Goal: Transaction & Acquisition: Purchase product/service

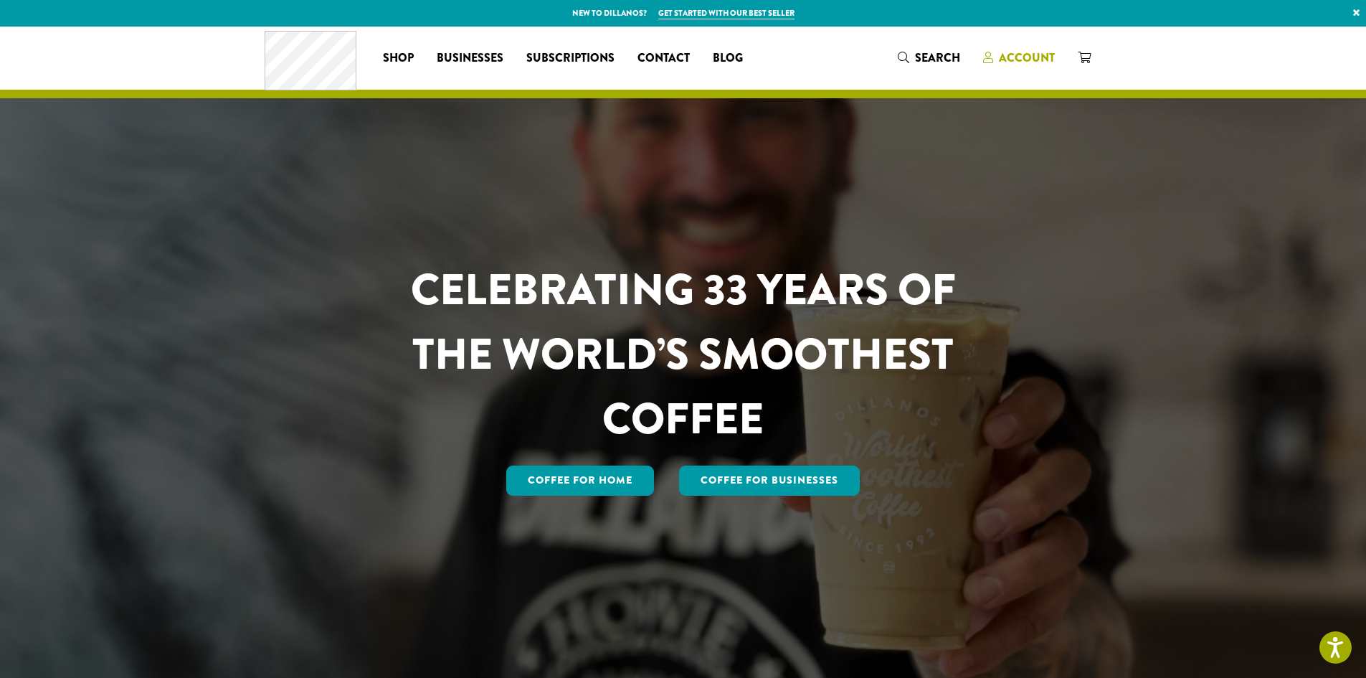
click at [1041, 59] on span "Account" at bounding box center [1027, 57] width 56 height 16
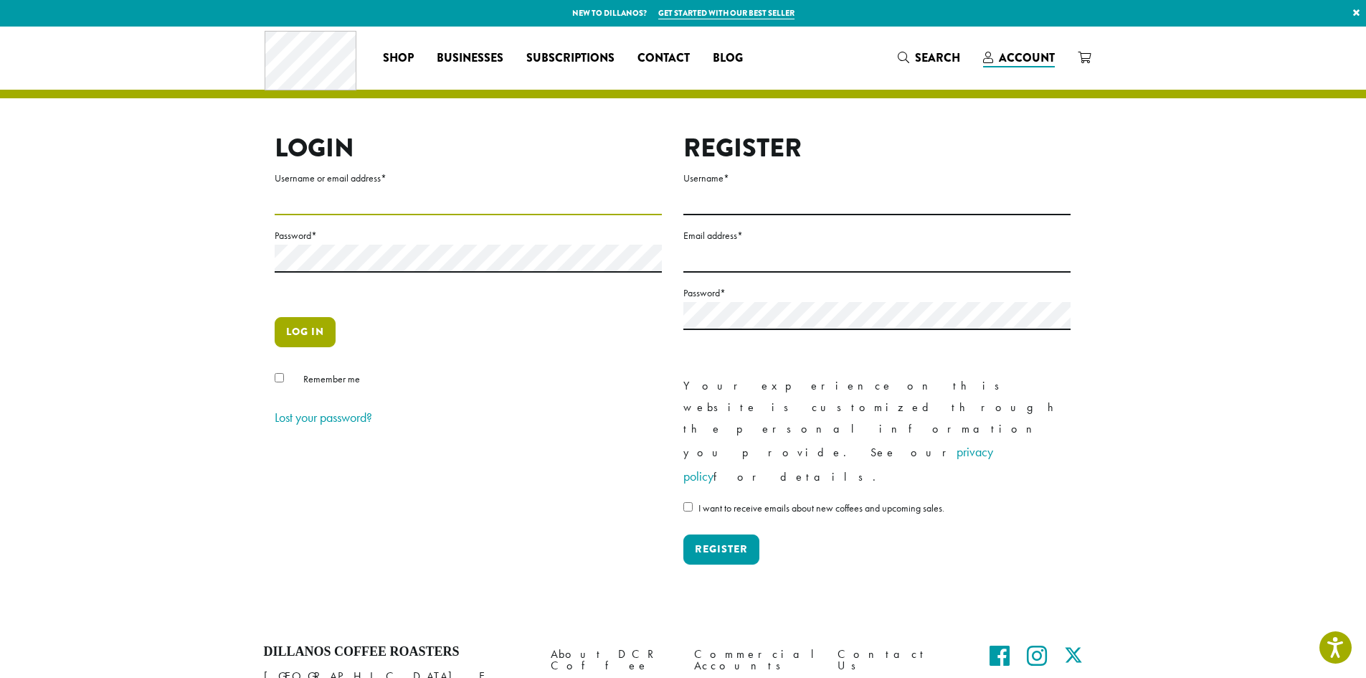
type input "**********"
click at [312, 336] on button "Log in" at bounding box center [305, 332] width 61 height 30
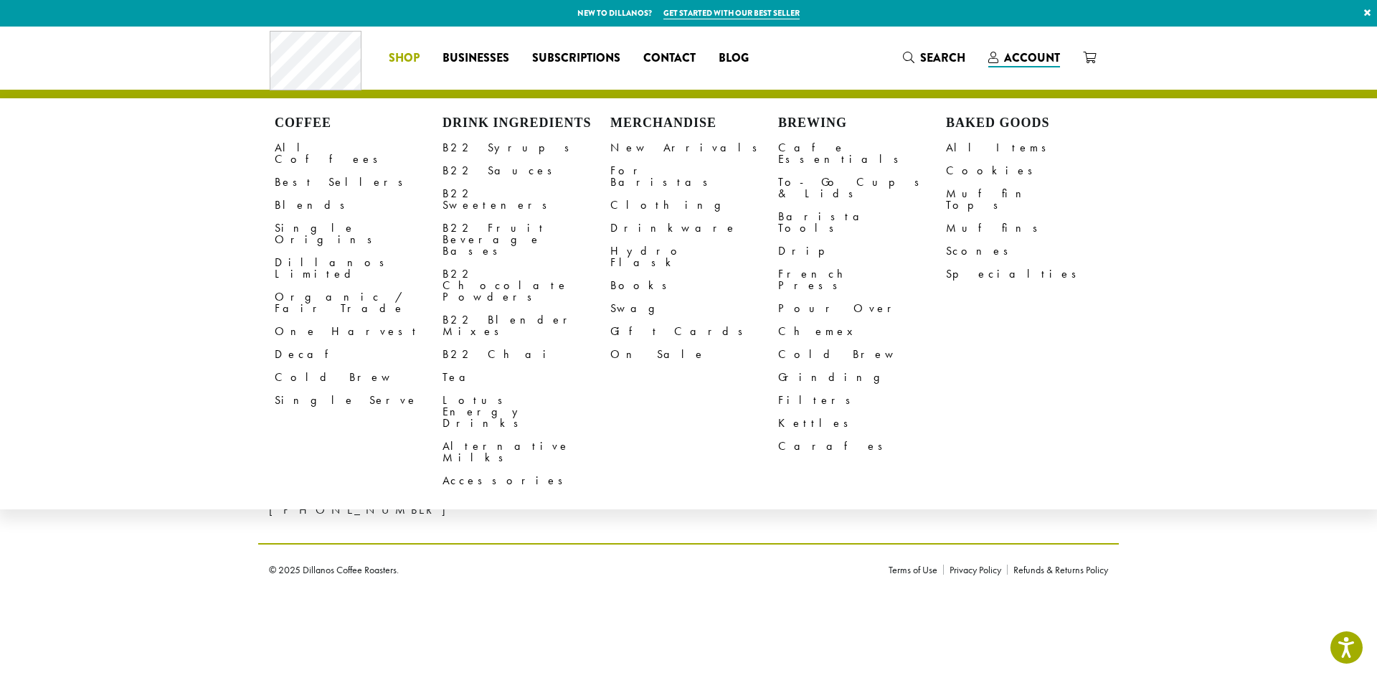
click at [418, 52] on span "Shop" at bounding box center [404, 58] width 31 height 18
click at [312, 146] on link "All Coffees" at bounding box center [359, 153] width 168 height 34
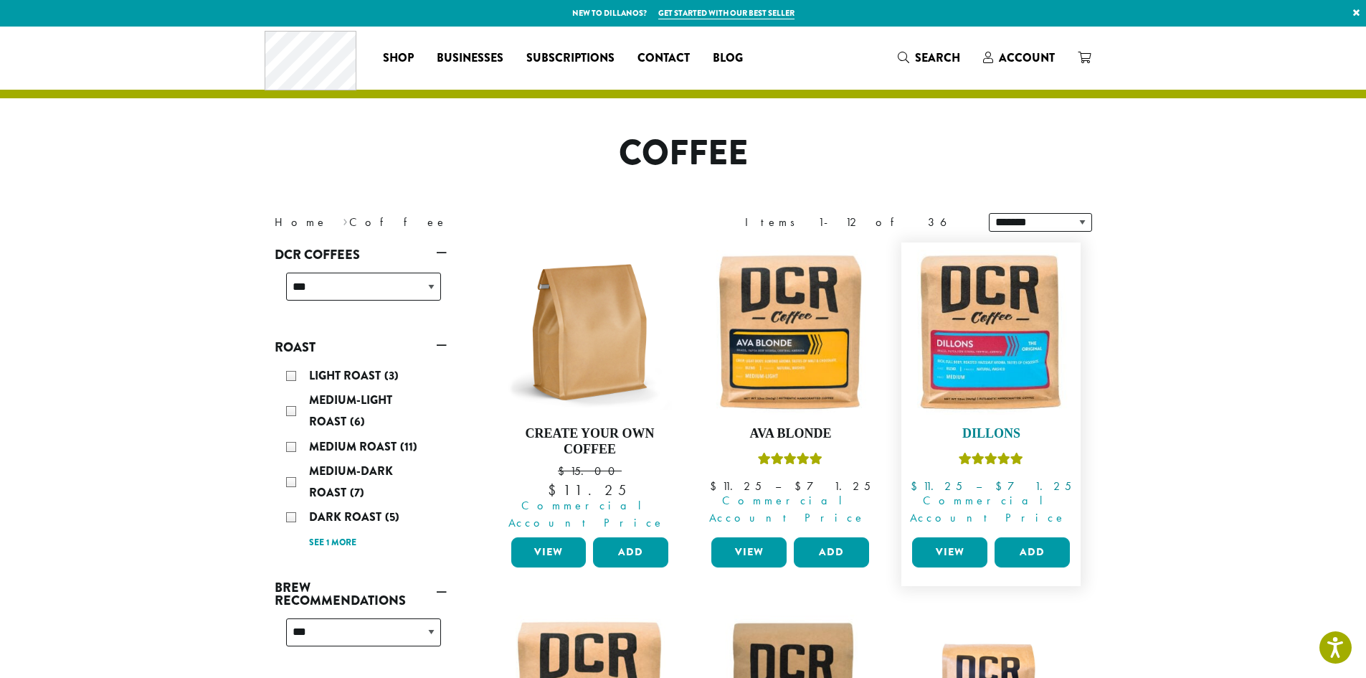
click at [1013, 410] on img at bounding box center [991, 332] width 165 height 165
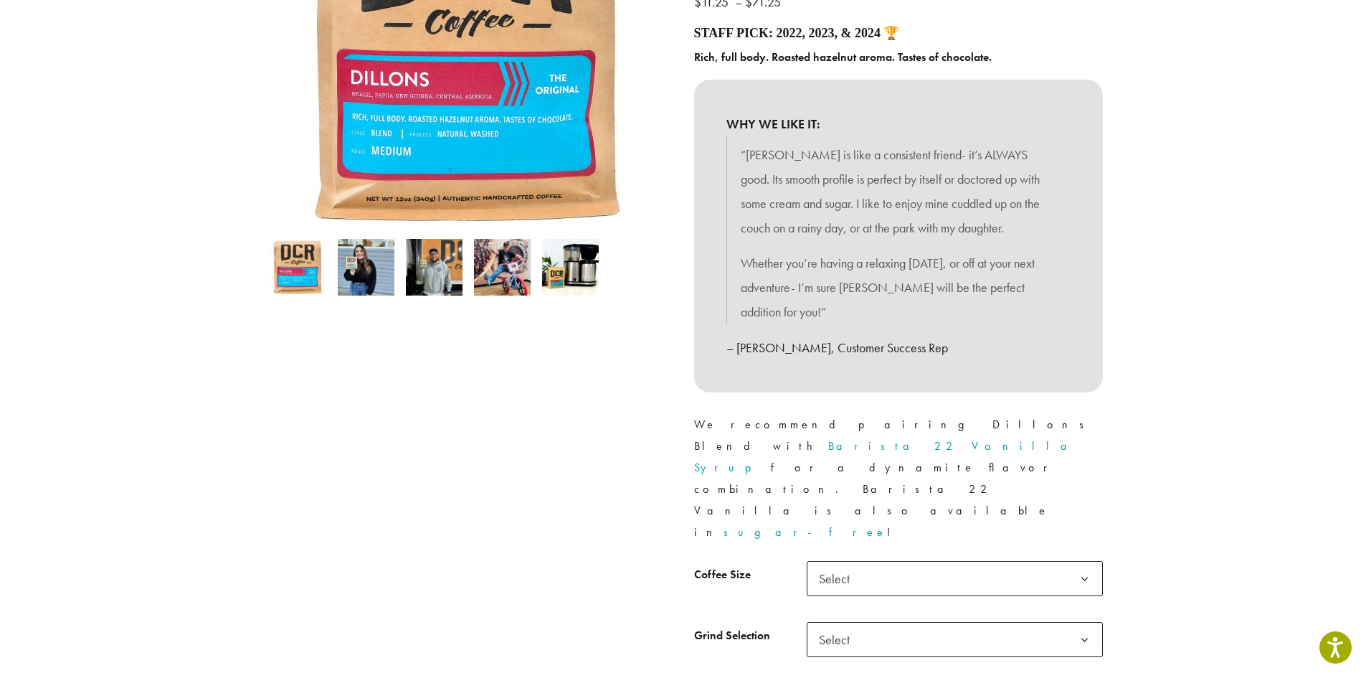
click at [881, 561] on span "Select" at bounding box center [955, 578] width 296 height 35
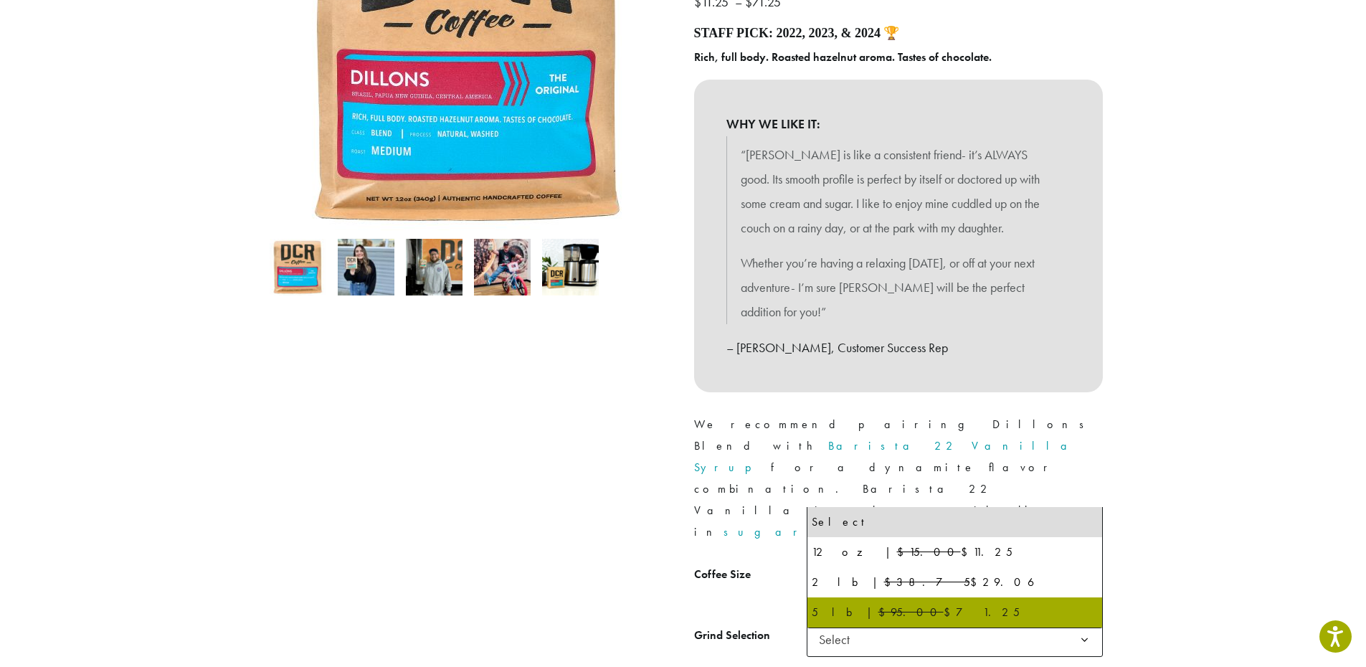
select select "**********"
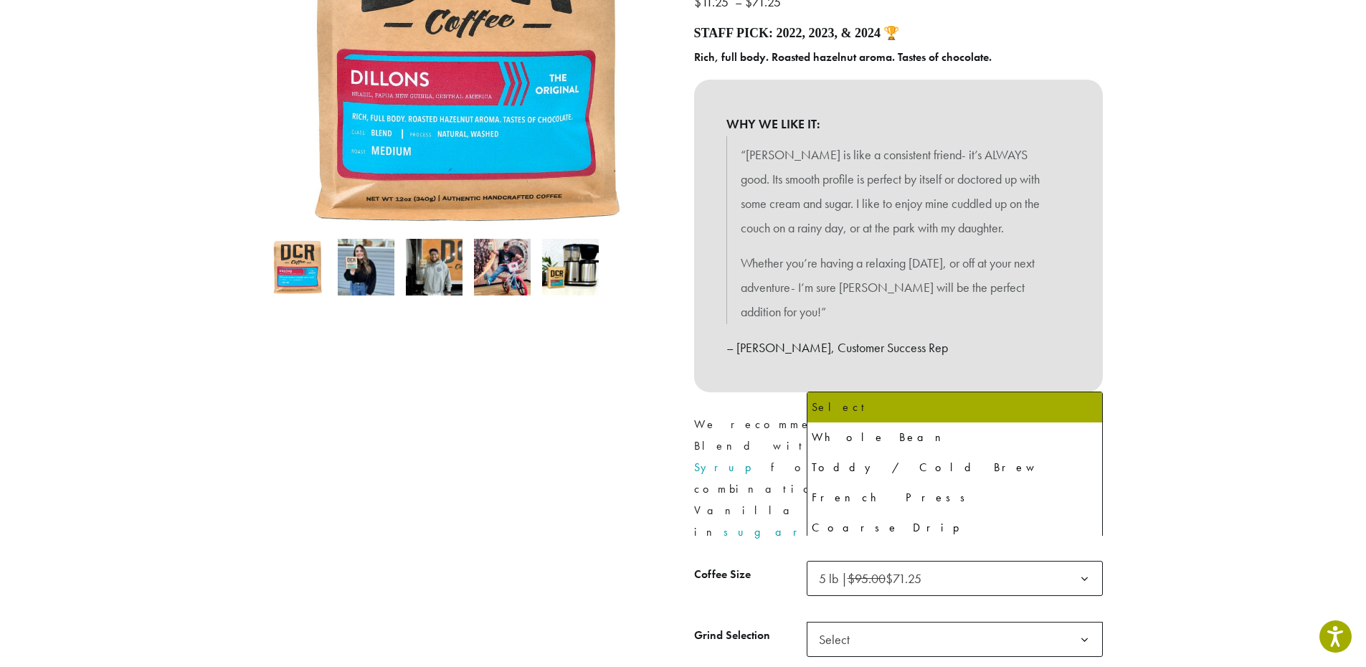
click at [874, 622] on span "Select" at bounding box center [955, 639] width 296 height 35
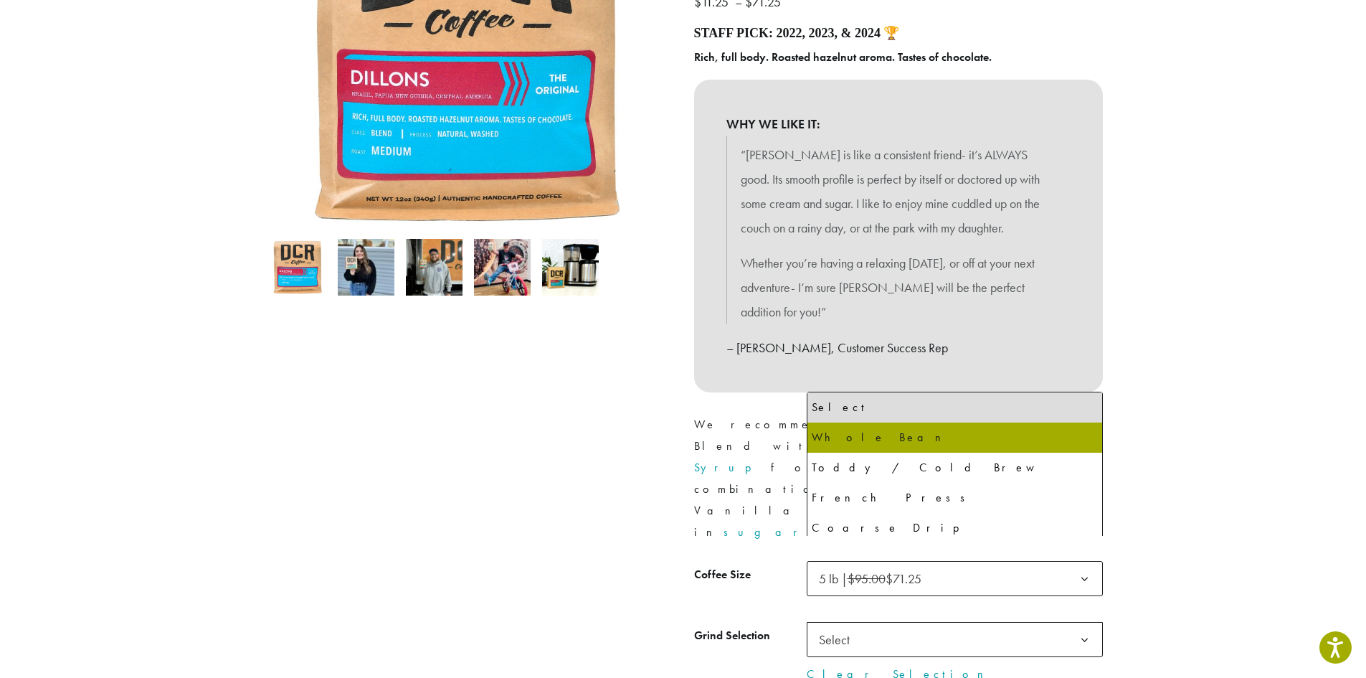
select select "**********"
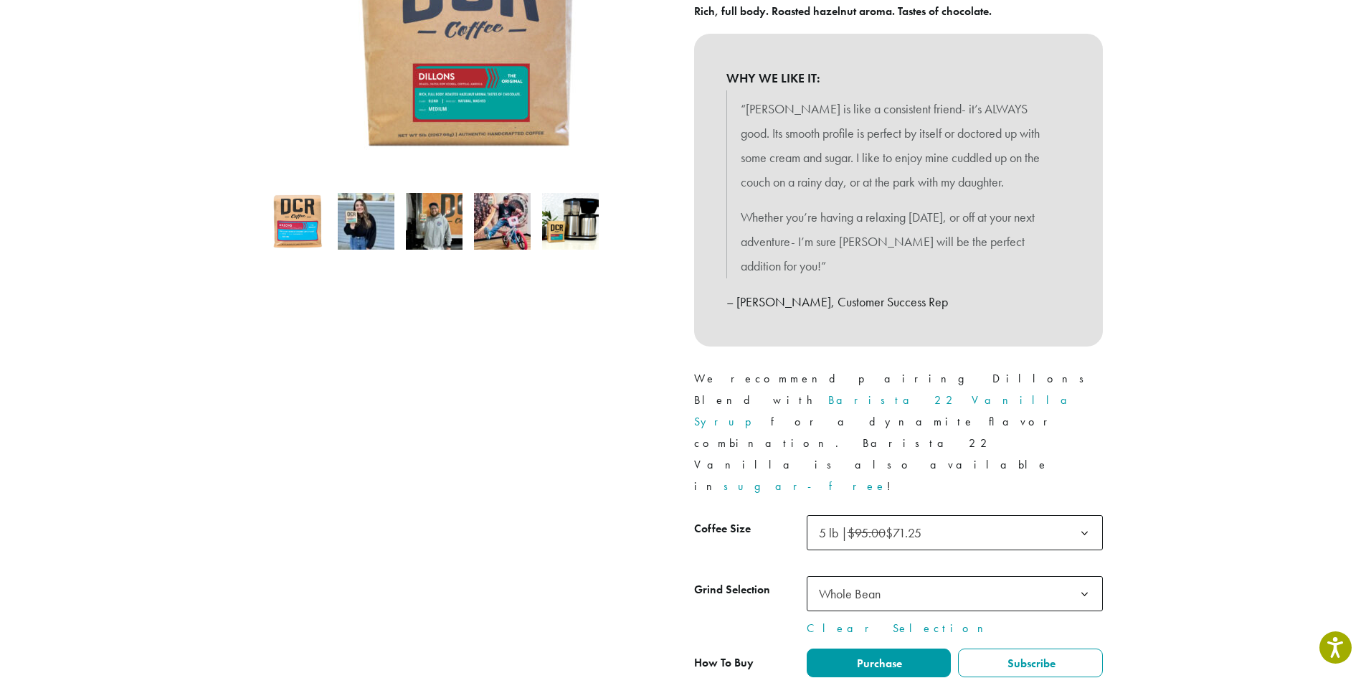
scroll to position [330, 0]
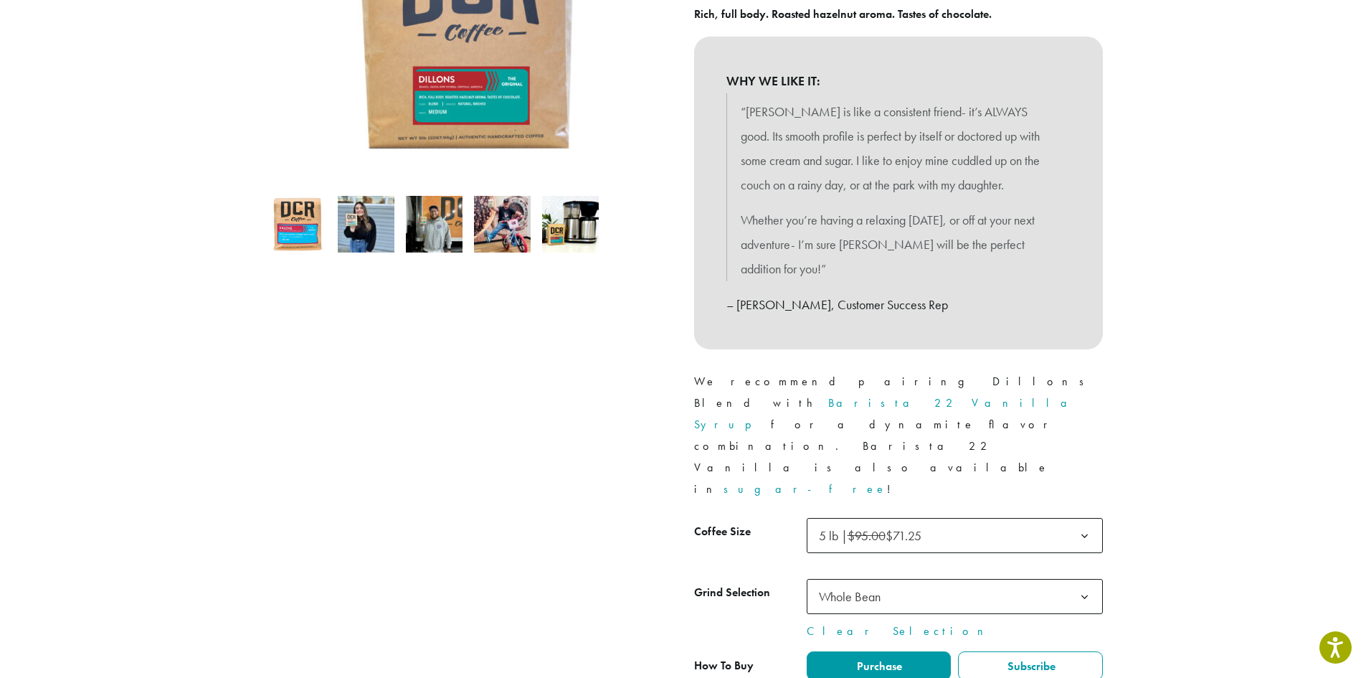
type input "*"
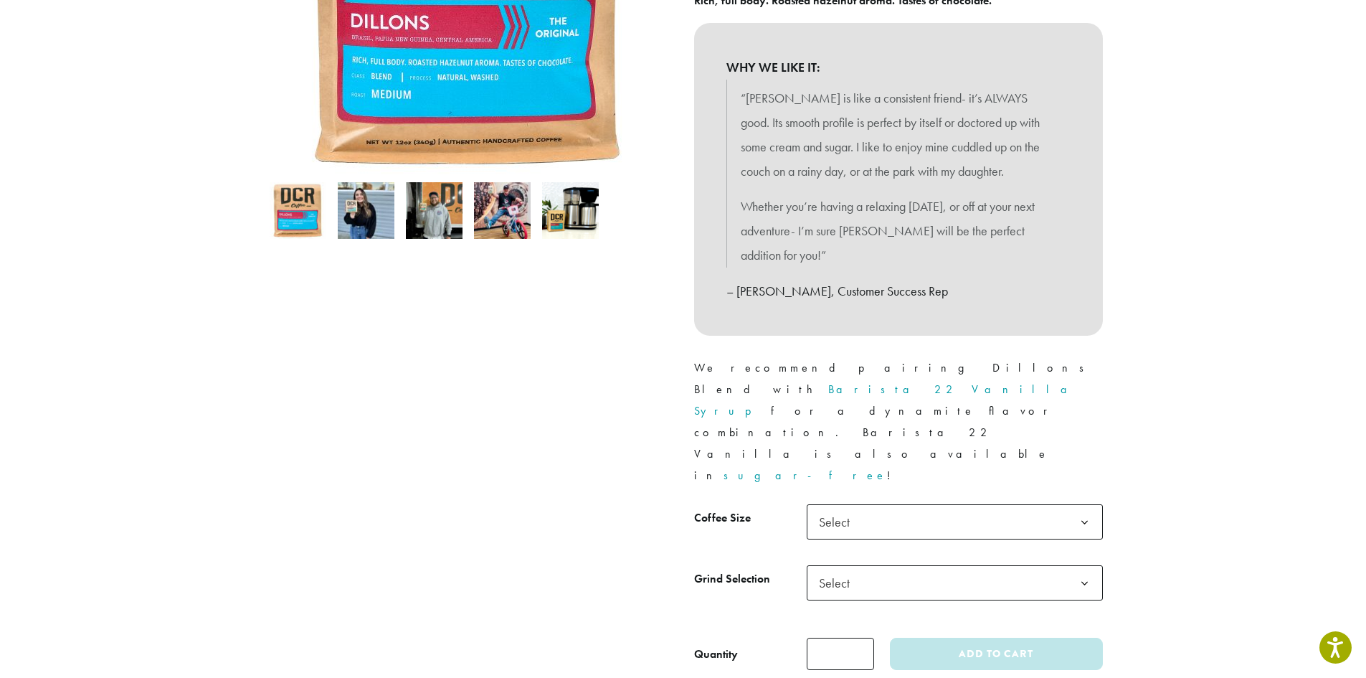
scroll to position [359, 0]
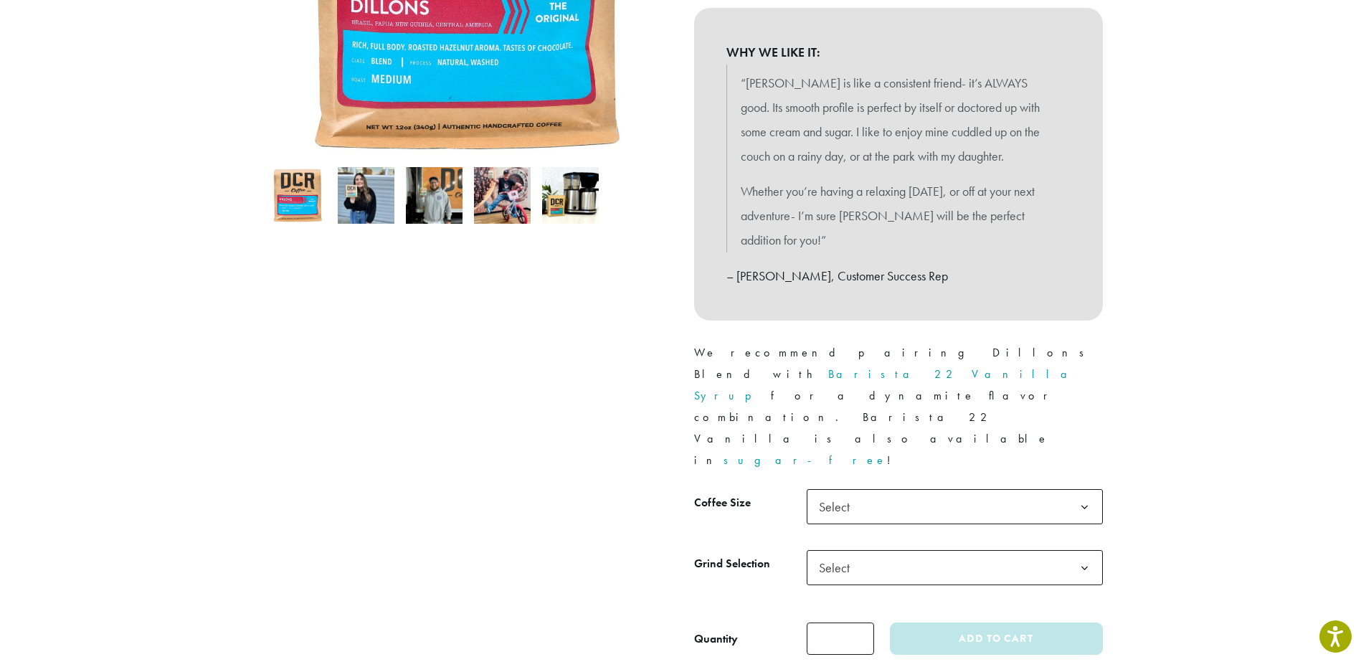
click at [873, 489] on span "Select" at bounding box center [955, 506] width 296 height 35
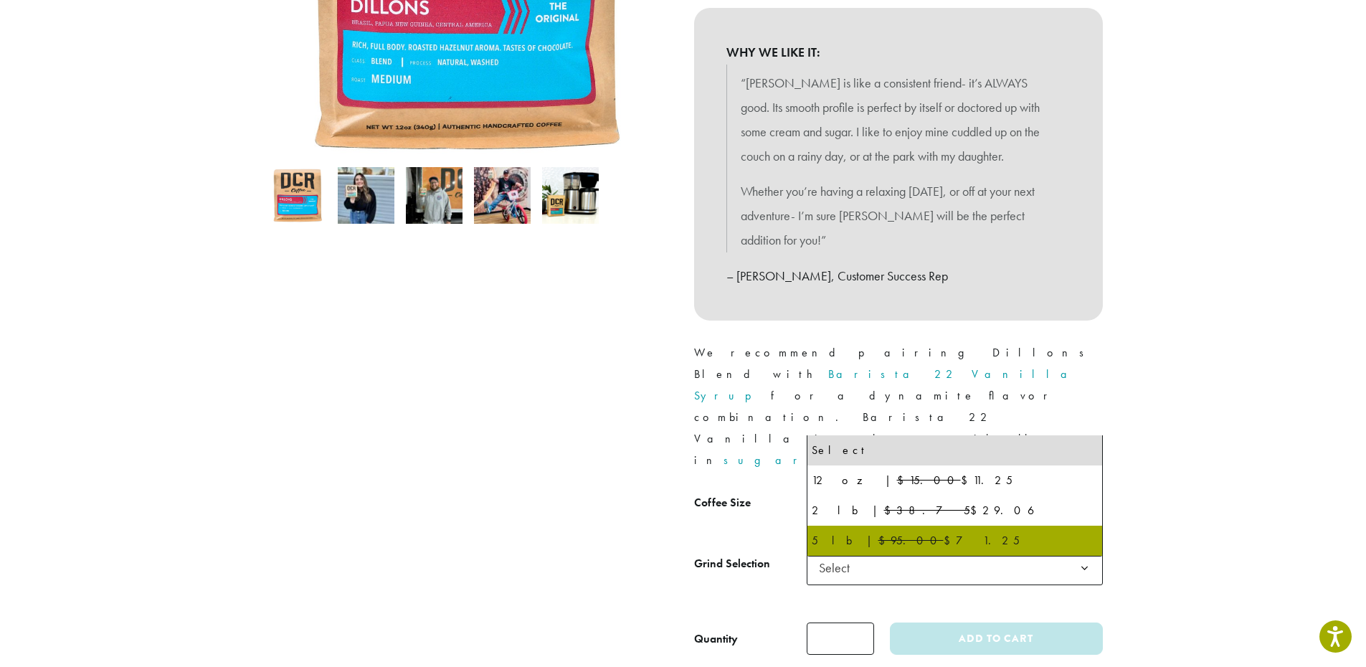
select select "**********"
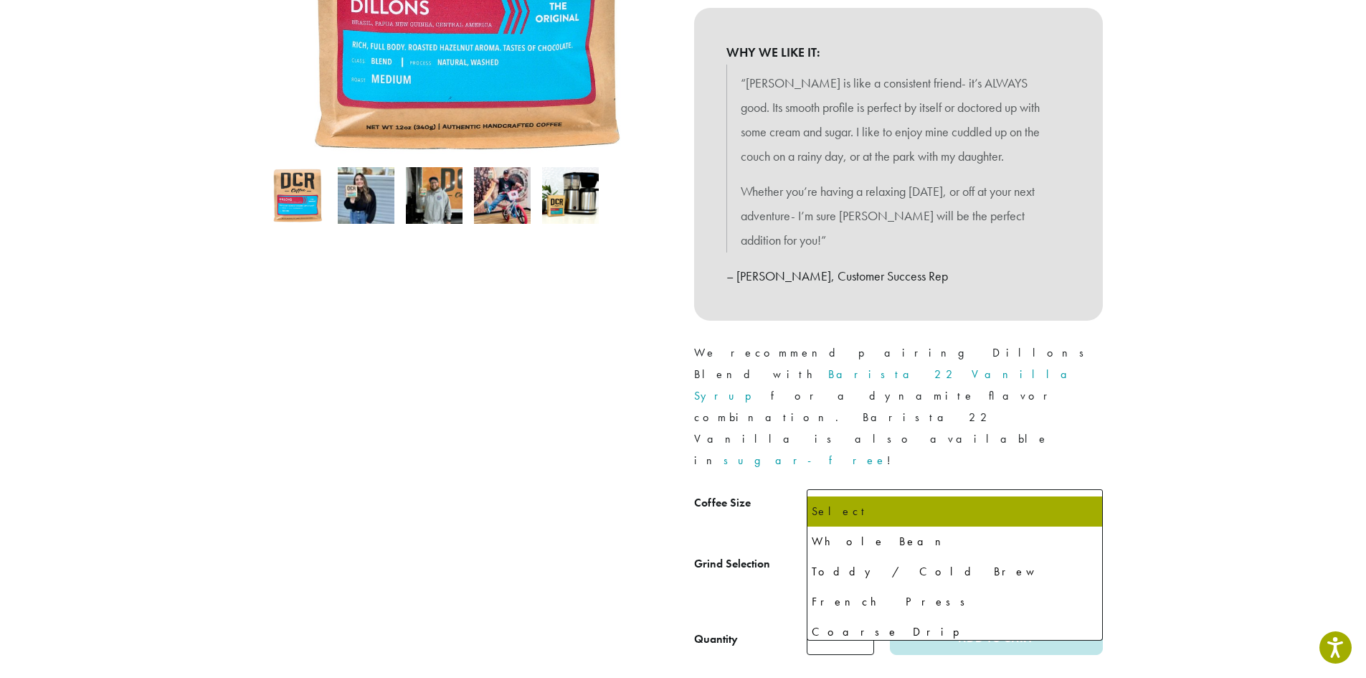
click at [866, 550] on span "Select" at bounding box center [955, 567] width 296 height 35
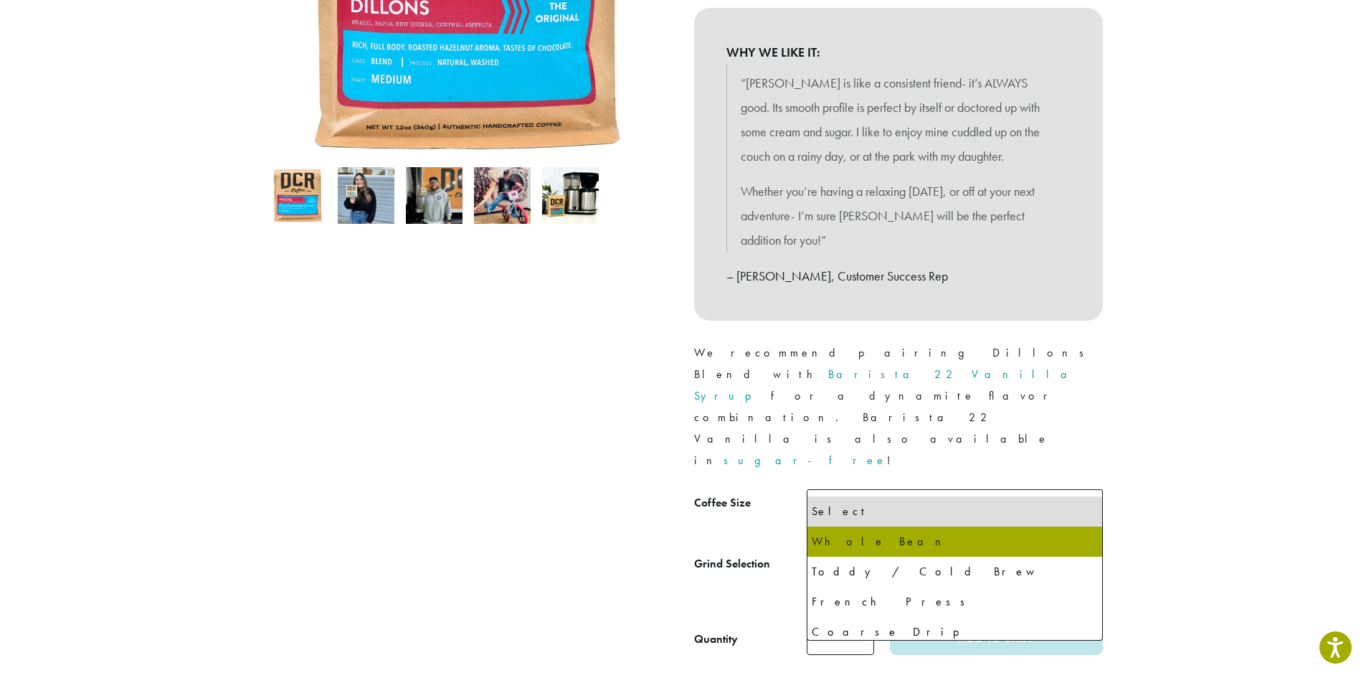
select select "**********"
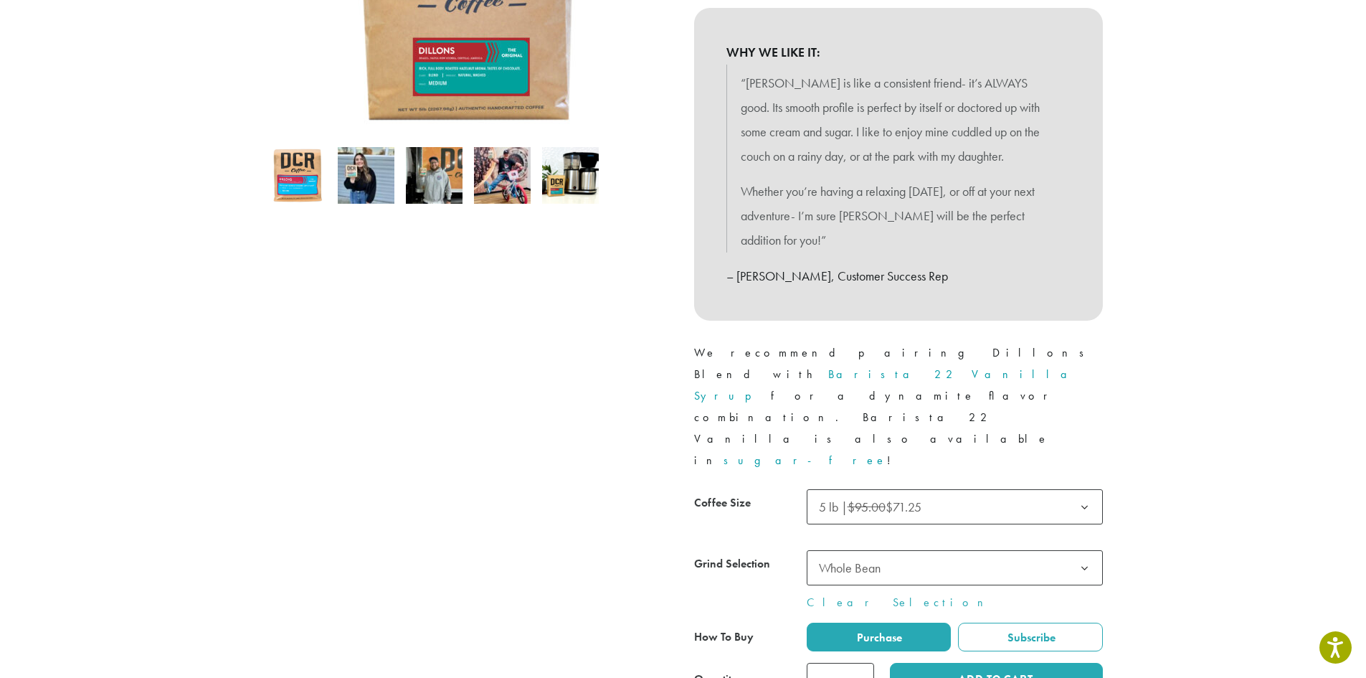
click at [844, 554] on div at bounding box center [898, 592] width 409 height 206
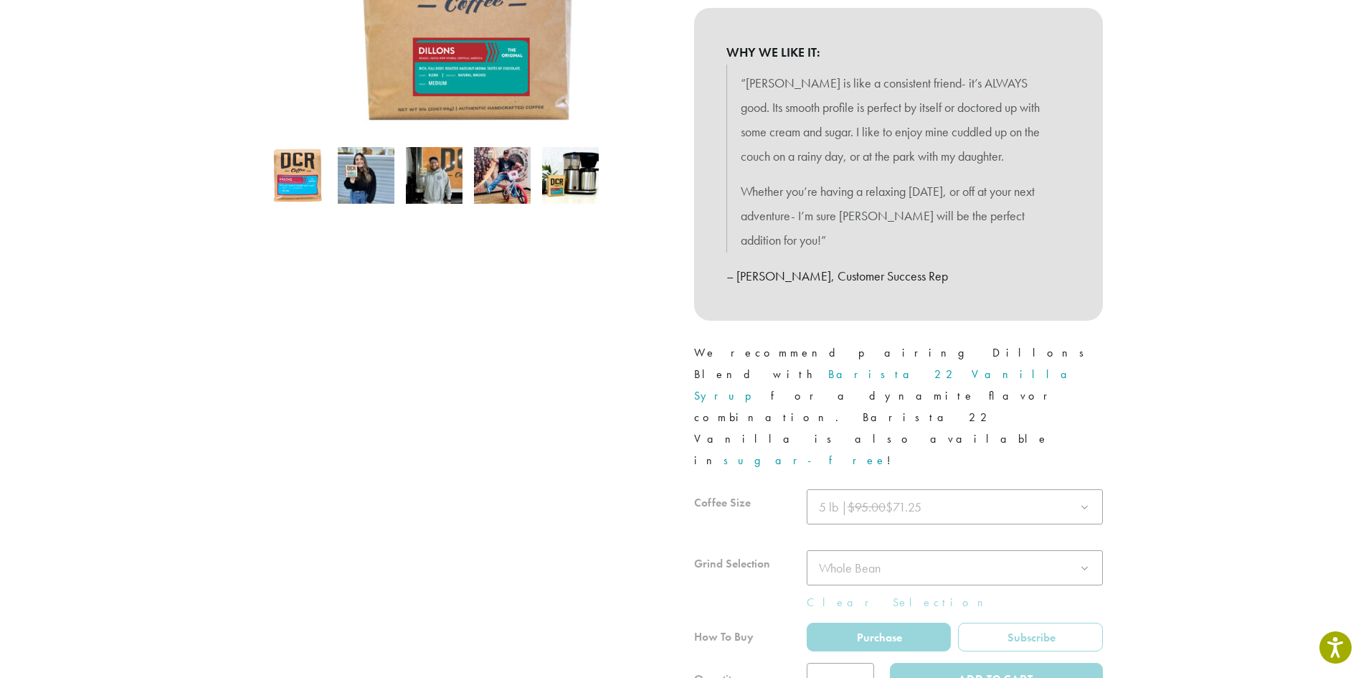
click at [848, 593] on div at bounding box center [898, 592] width 409 height 206
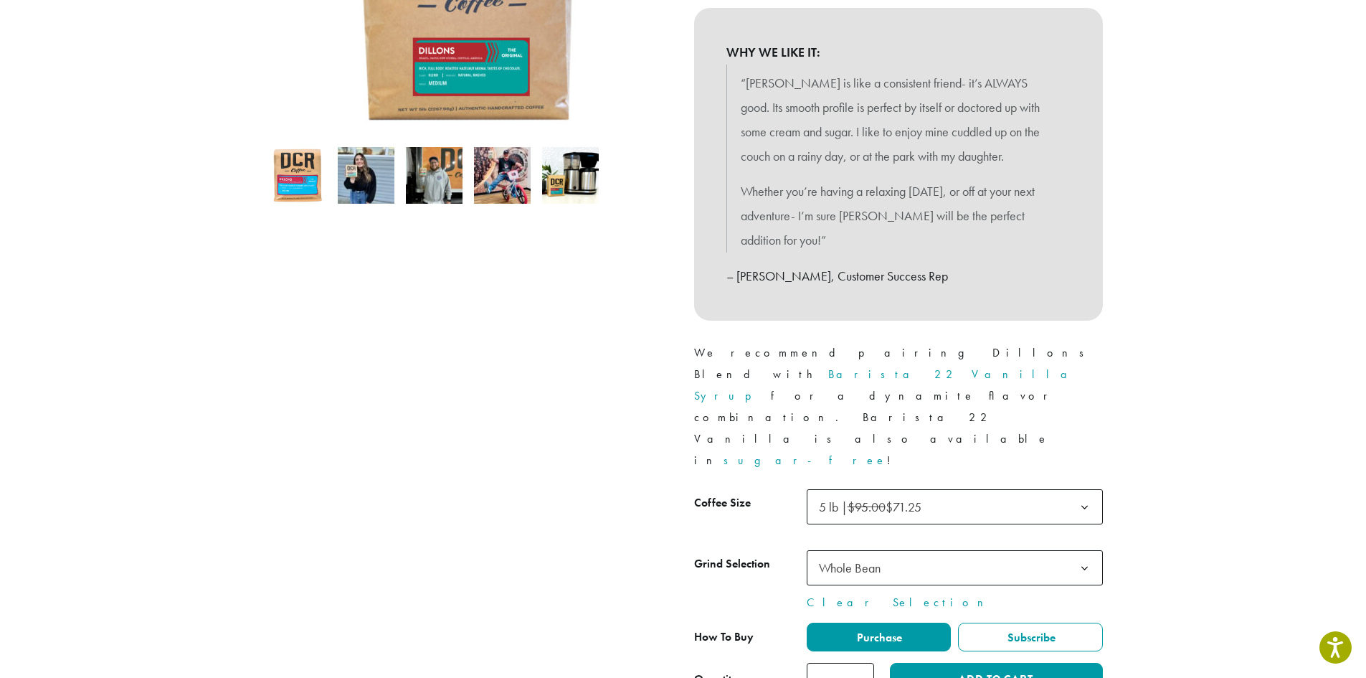
click at [848, 663] on input "*" at bounding box center [840, 679] width 67 height 32
type input "*"
click at [861, 663] on input "*" at bounding box center [840, 679] width 67 height 32
click at [987, 663] on button "Add to cart" at bounding box center [996, 679] width 212 height 32
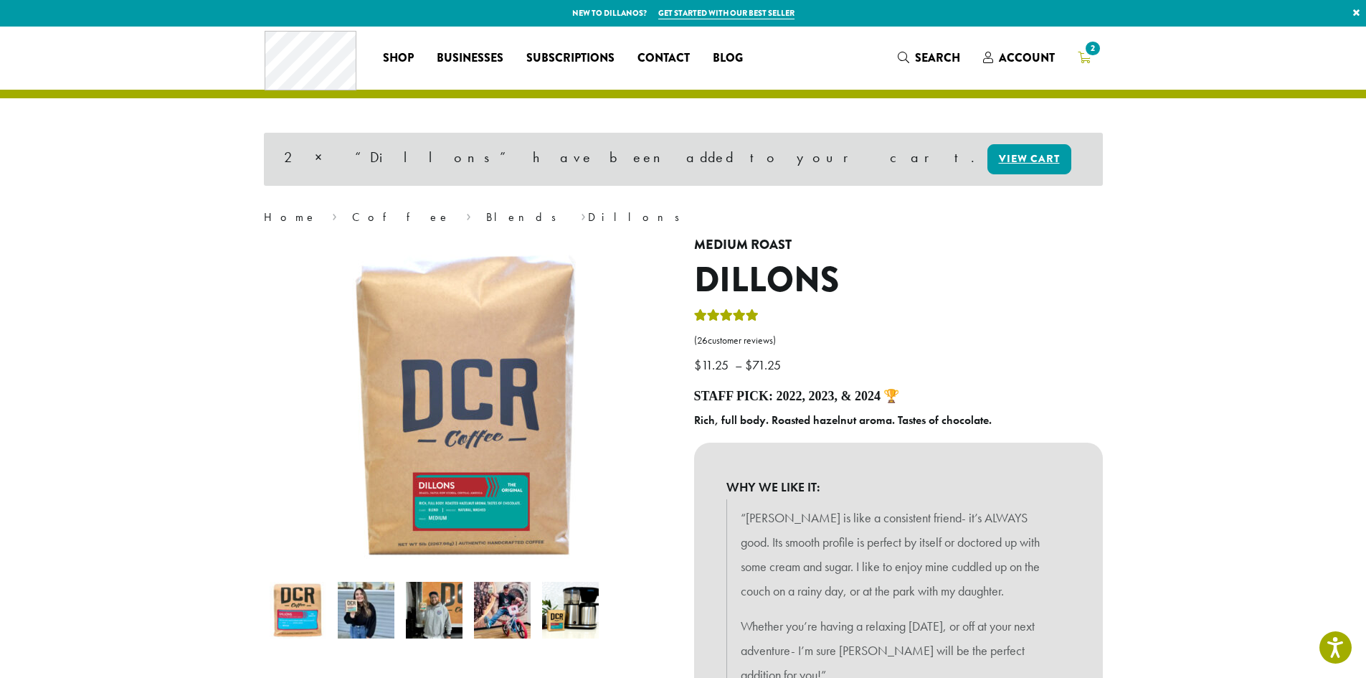
click at [1084, 53] on span "2" at bounding box center [1092, 48] width 19 height 19
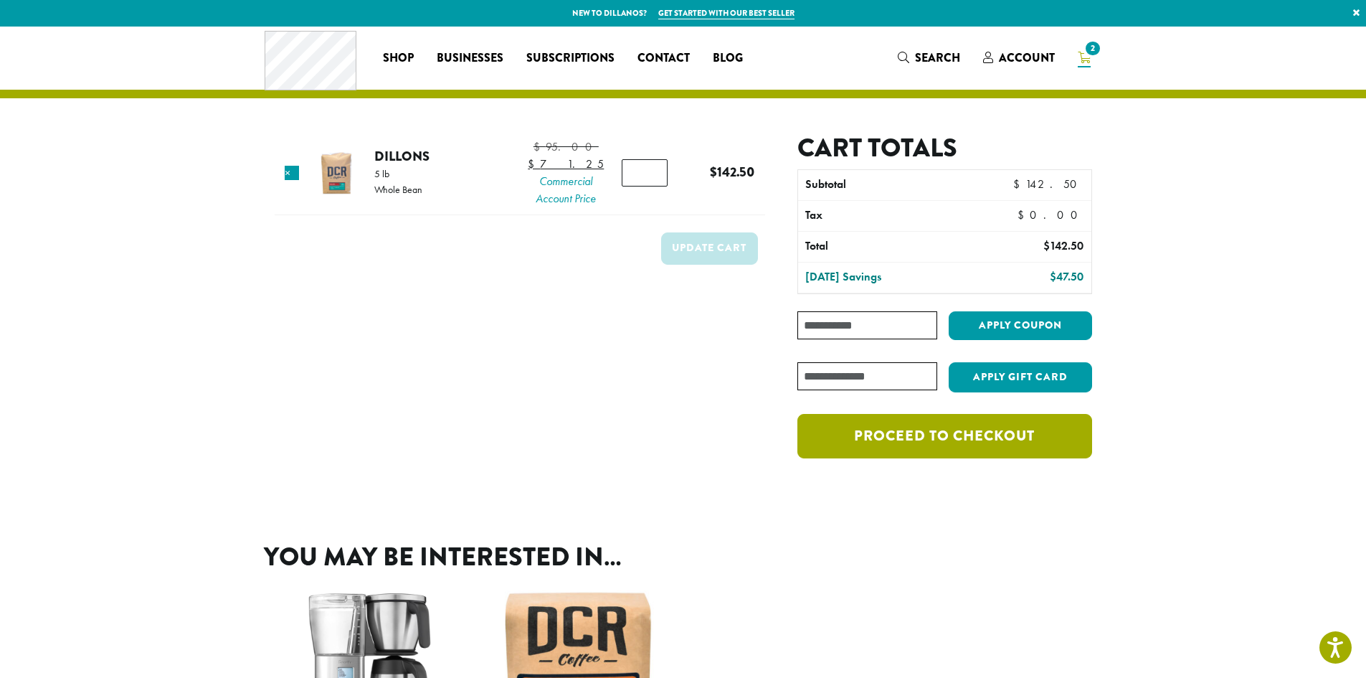
click at [981, 442] on link "Proceed to checkout" at bounding box center [944, 436] width 294 height 44
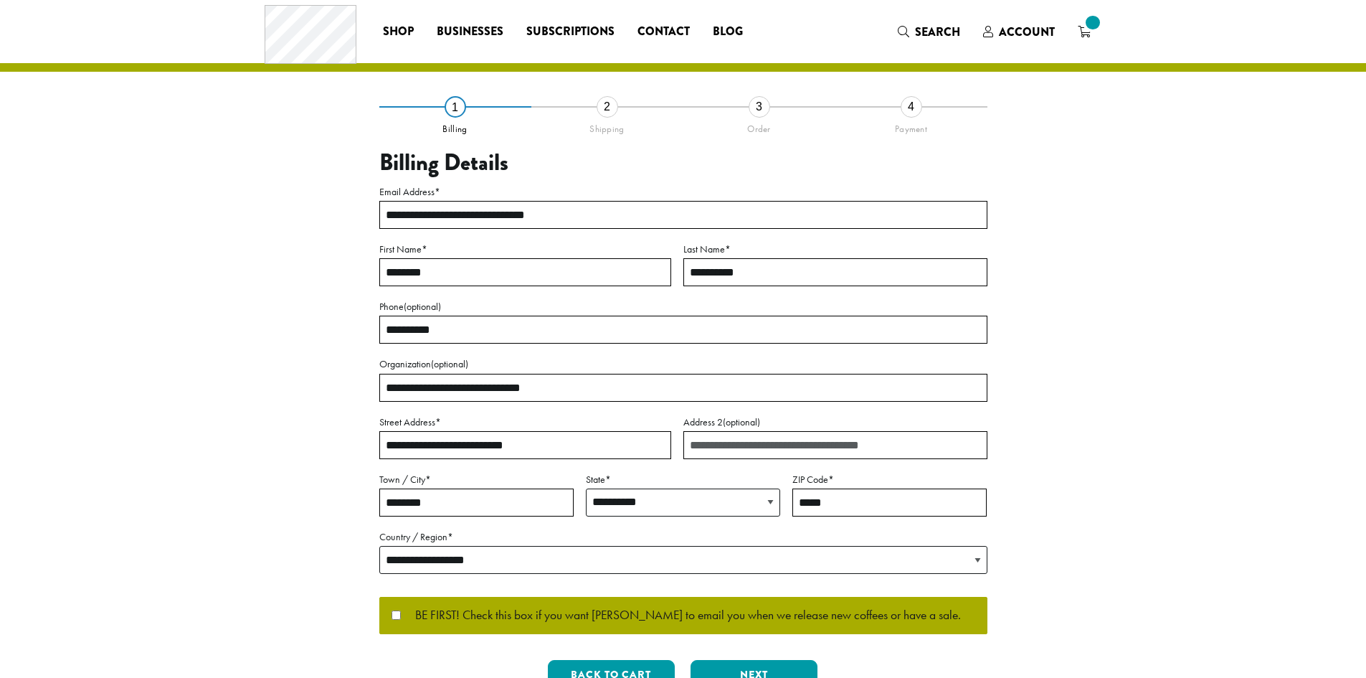
select select "**"
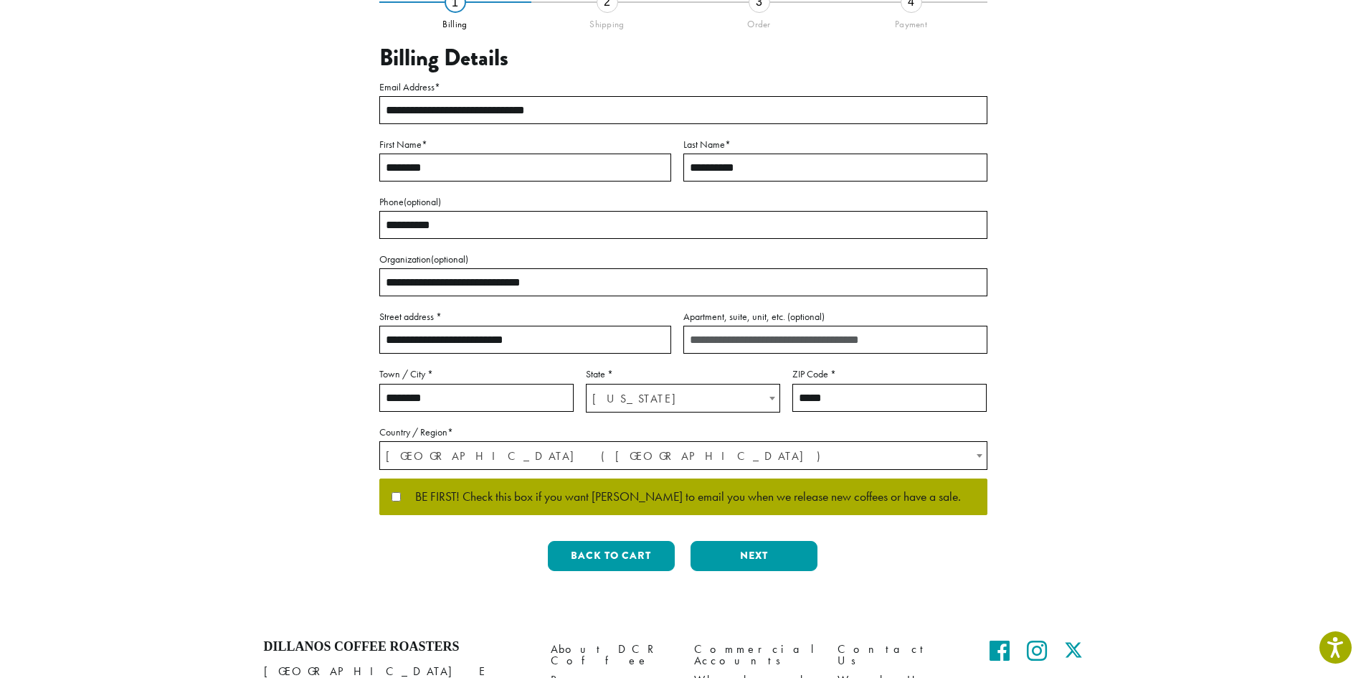
scroll to position [143, 0]
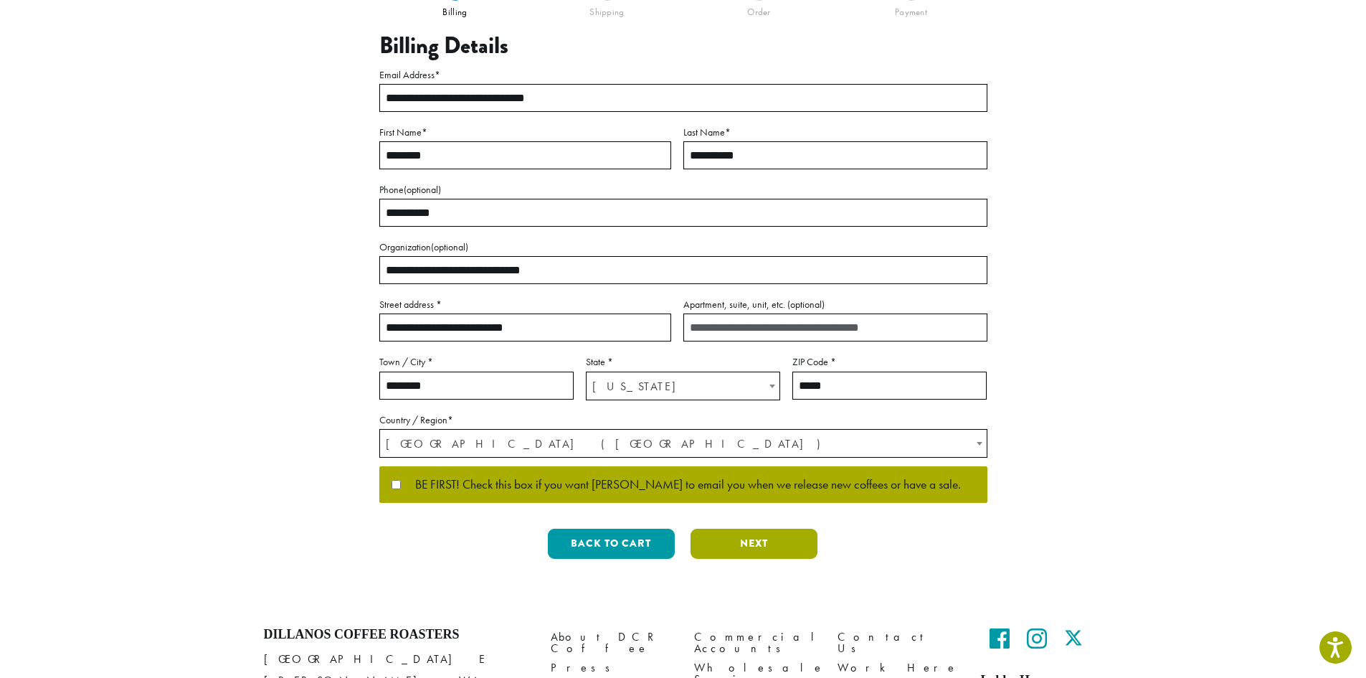
click at [759, 547] on button "Next" at bounding box center [754, 544] width 127 height 30
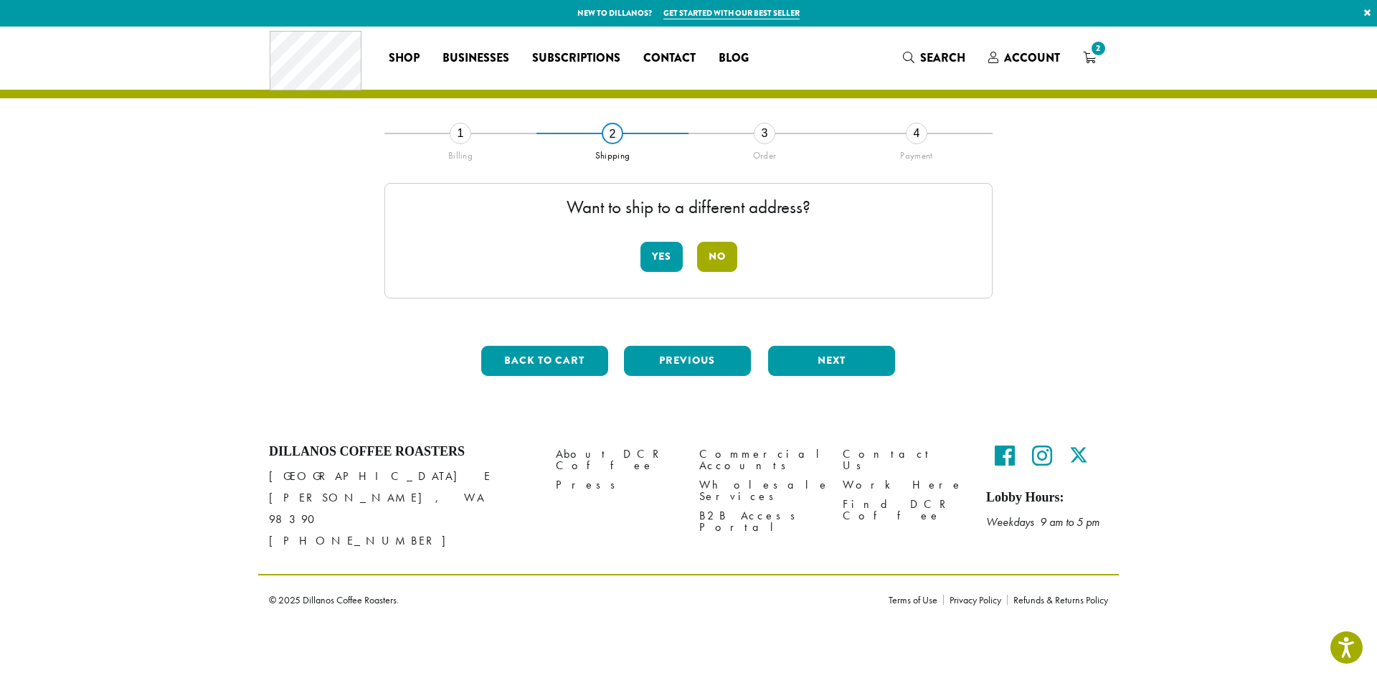
click at [710, 262] on button "No" at bounding box center [717, 257] width 40 height 30
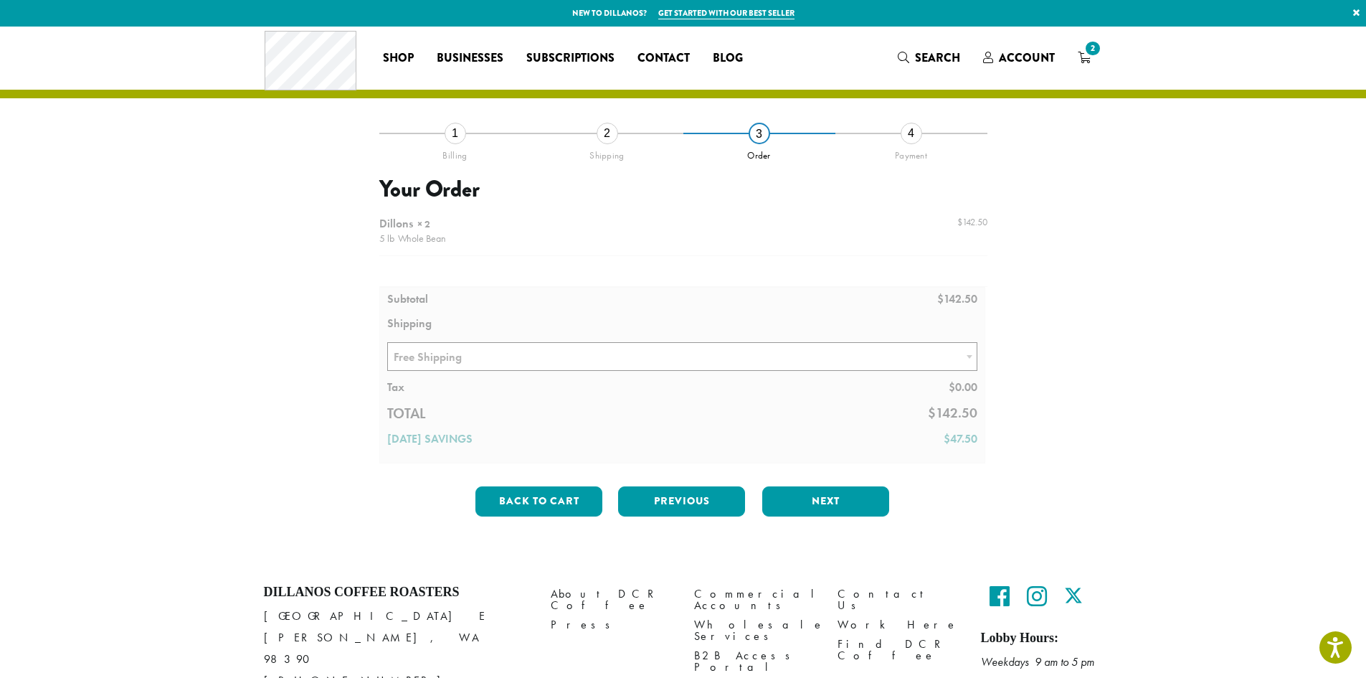
click at [553, 359] on div at bounding box center [683, 336] width 608 height 254
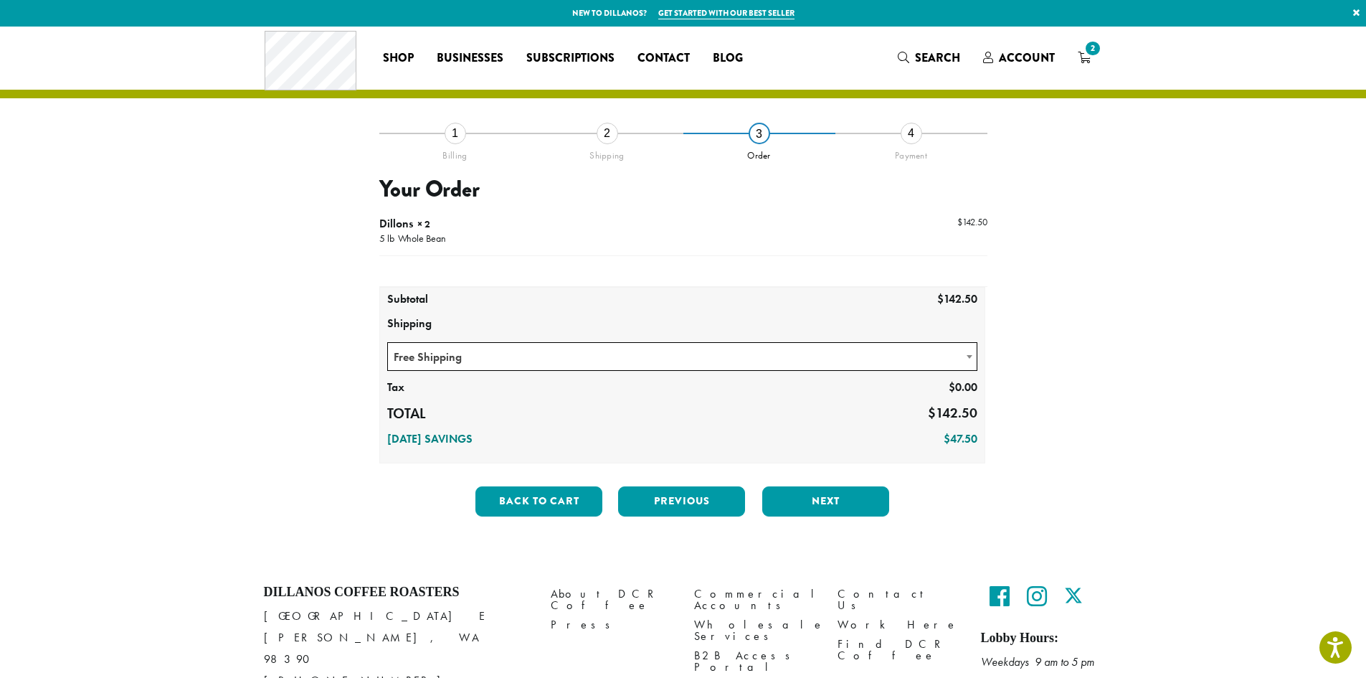
click at [526, 349] on span "Free Shipping" at bounding box center [682, 357] width 589 height 28
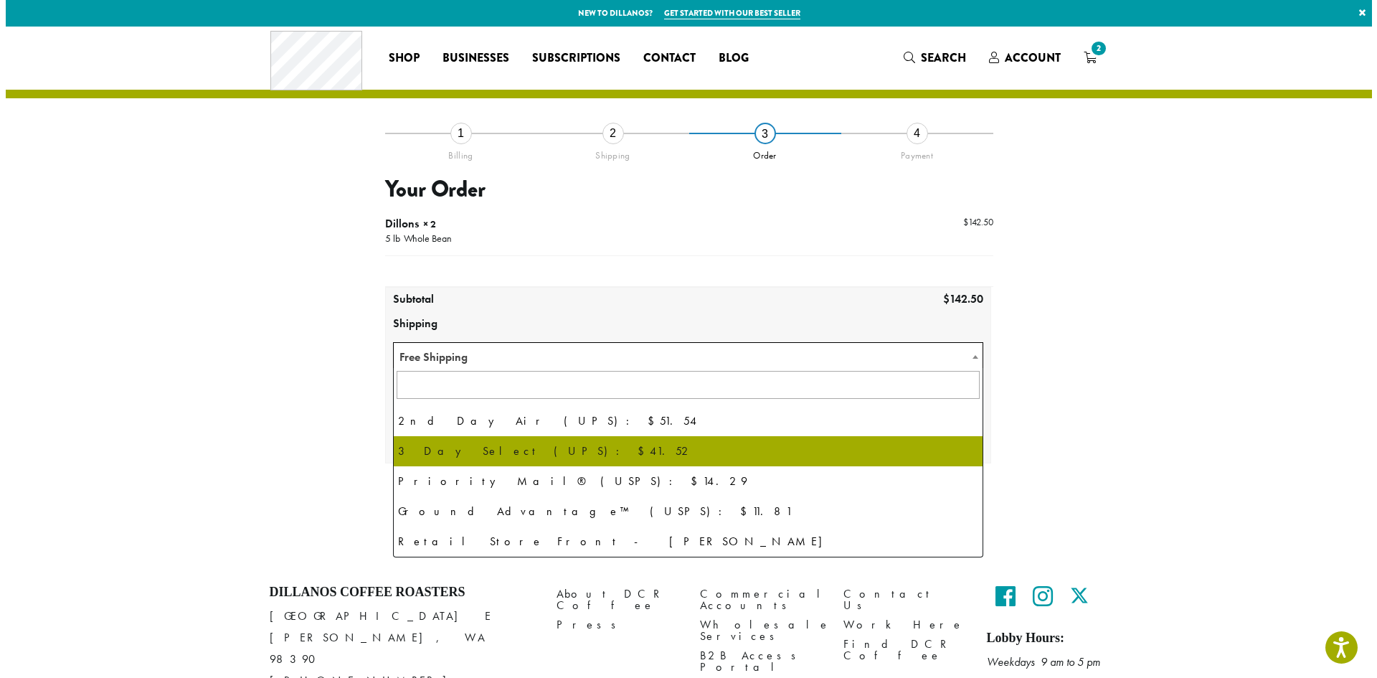
scroll to position [98, 0]
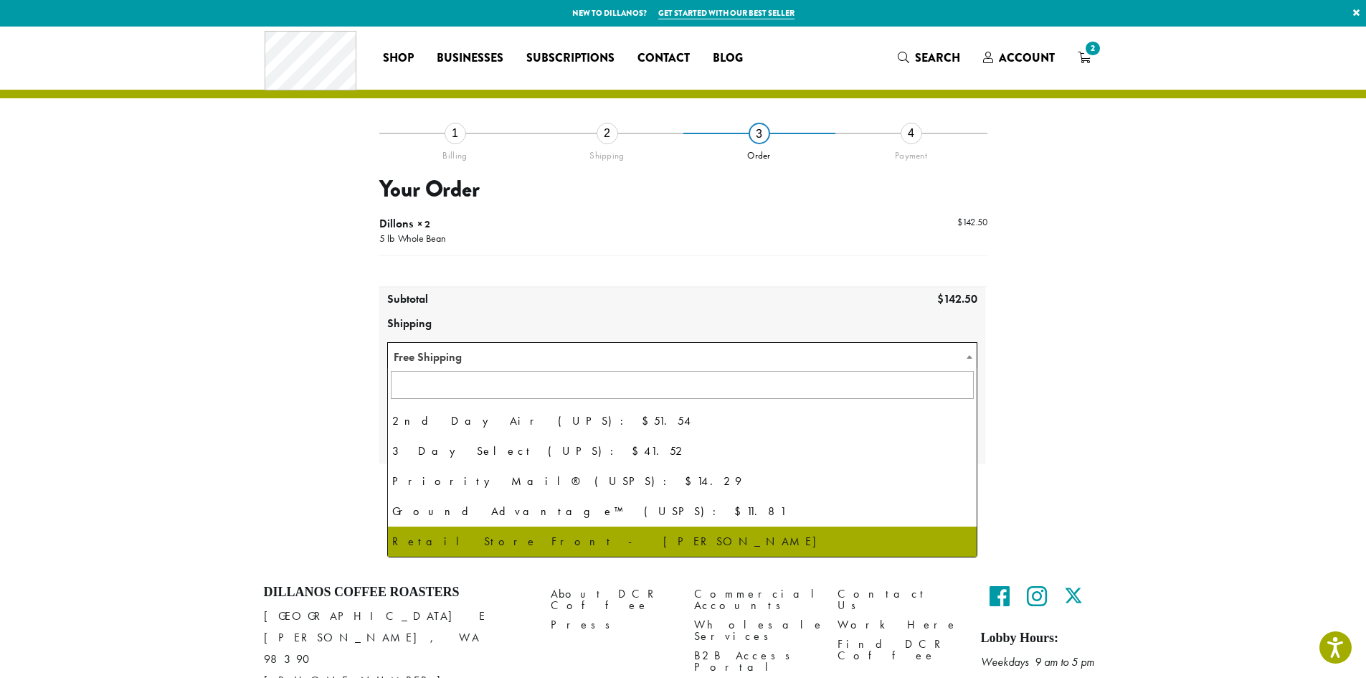
select select "**********"
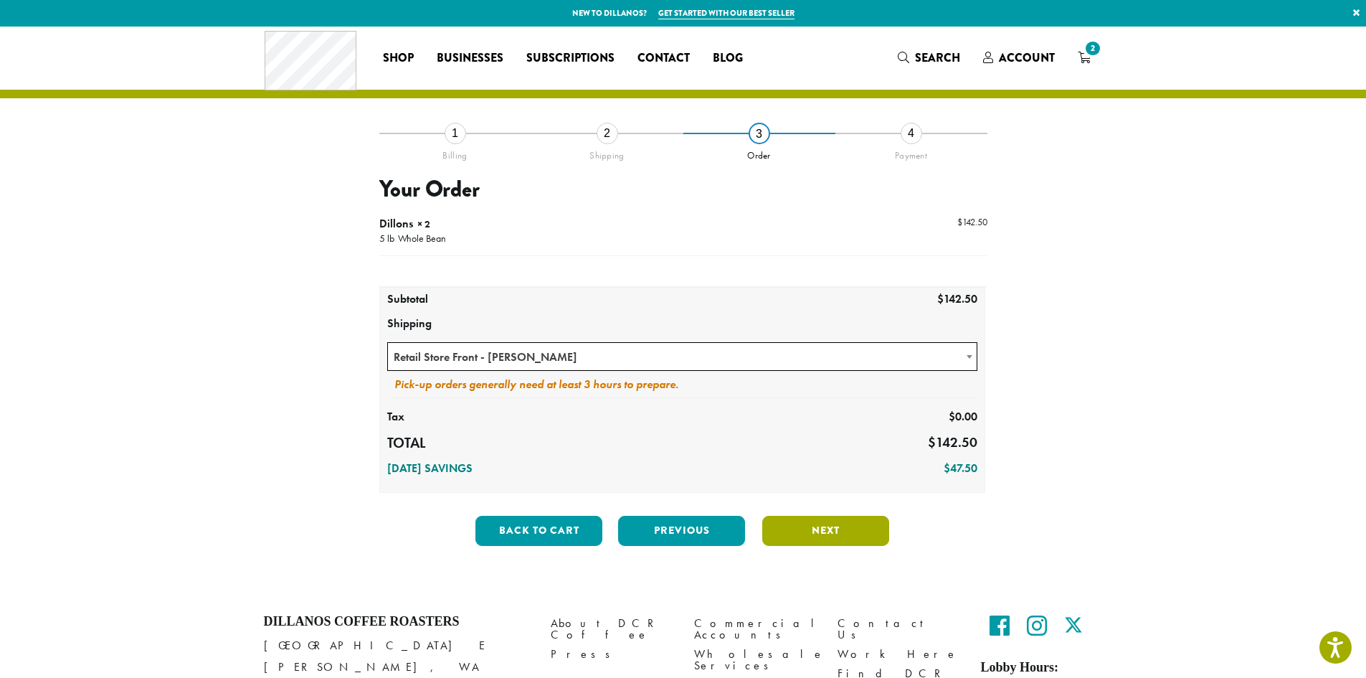
click at [823, 538] on button "Next" at bounding box center [825, 531] width 127 height 30
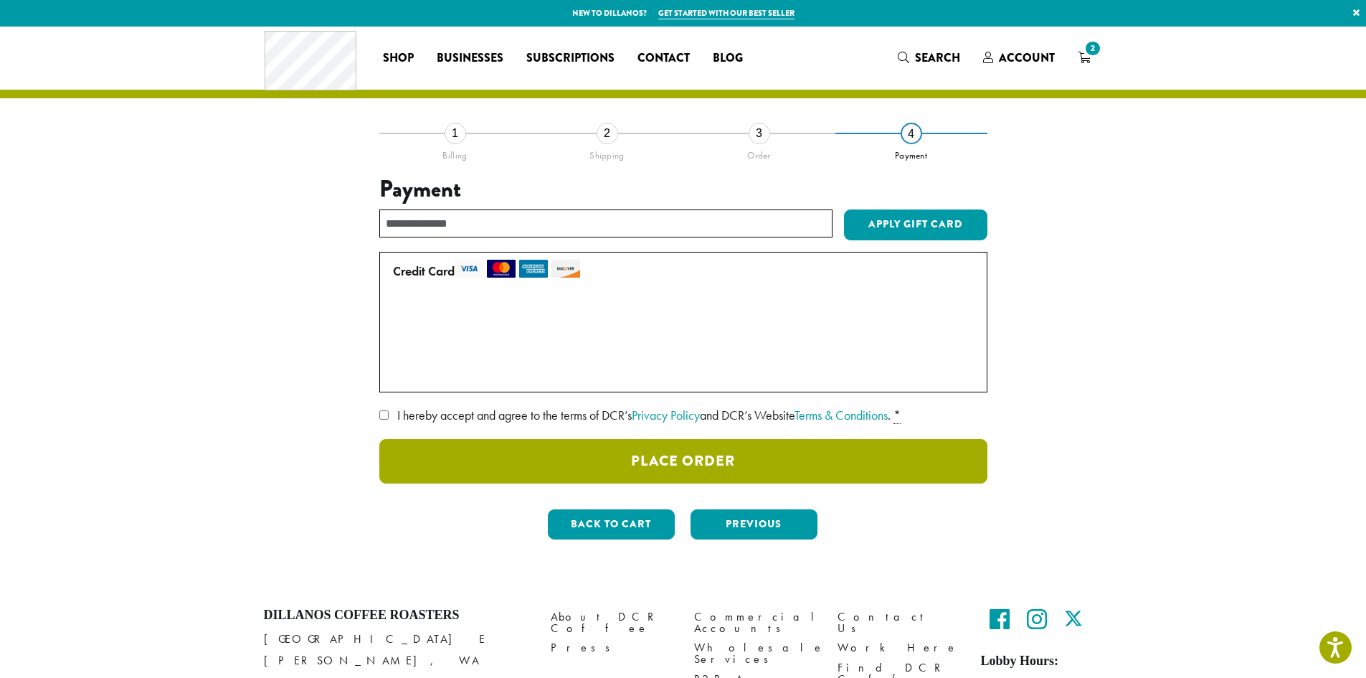
click at [709, 460] on button "Place Order" at bounding box center [683, 461] width 608 height 44
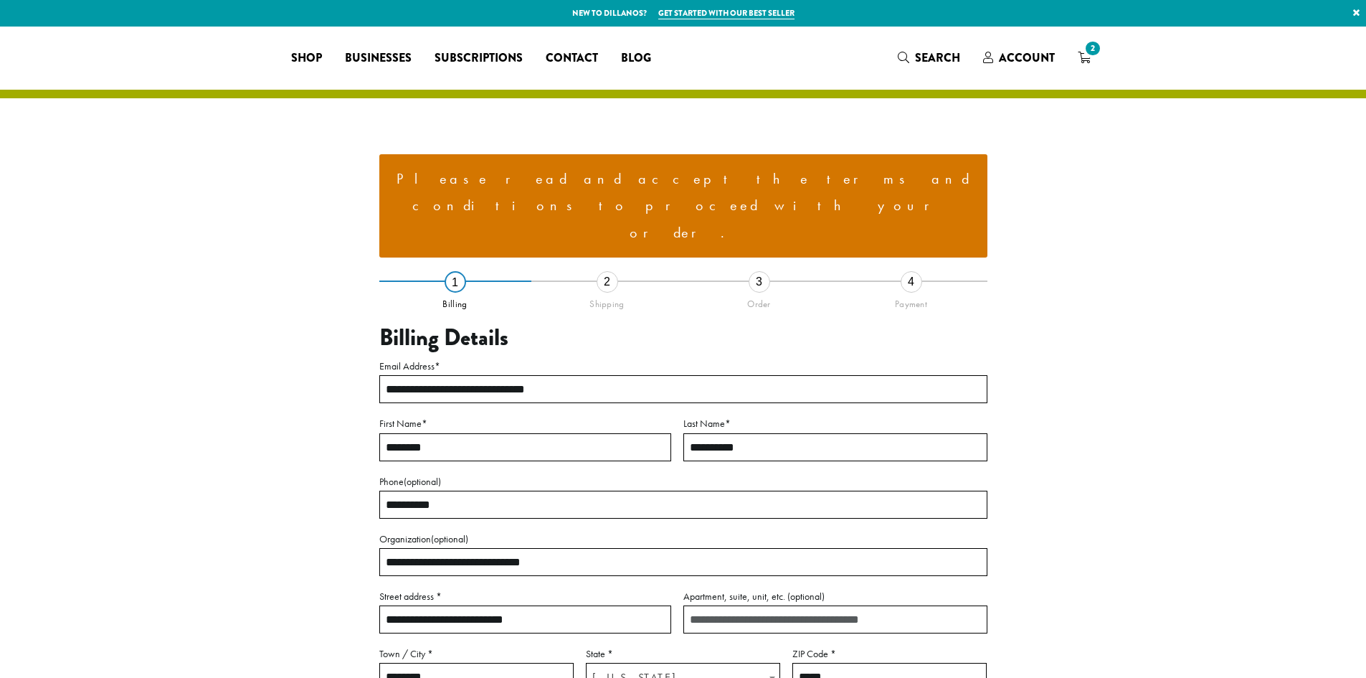
select select "**"
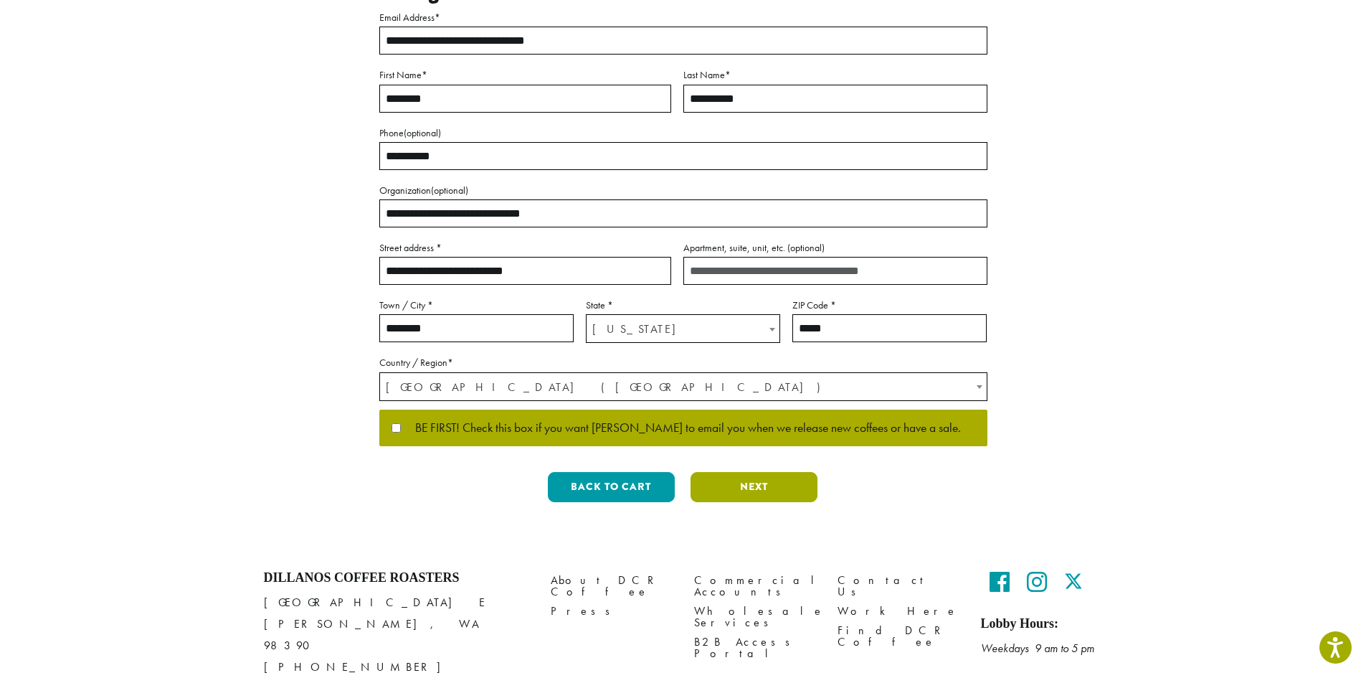
click at [773, 472] on button "Next" at bounding box center [754, 487] width 127 height 30
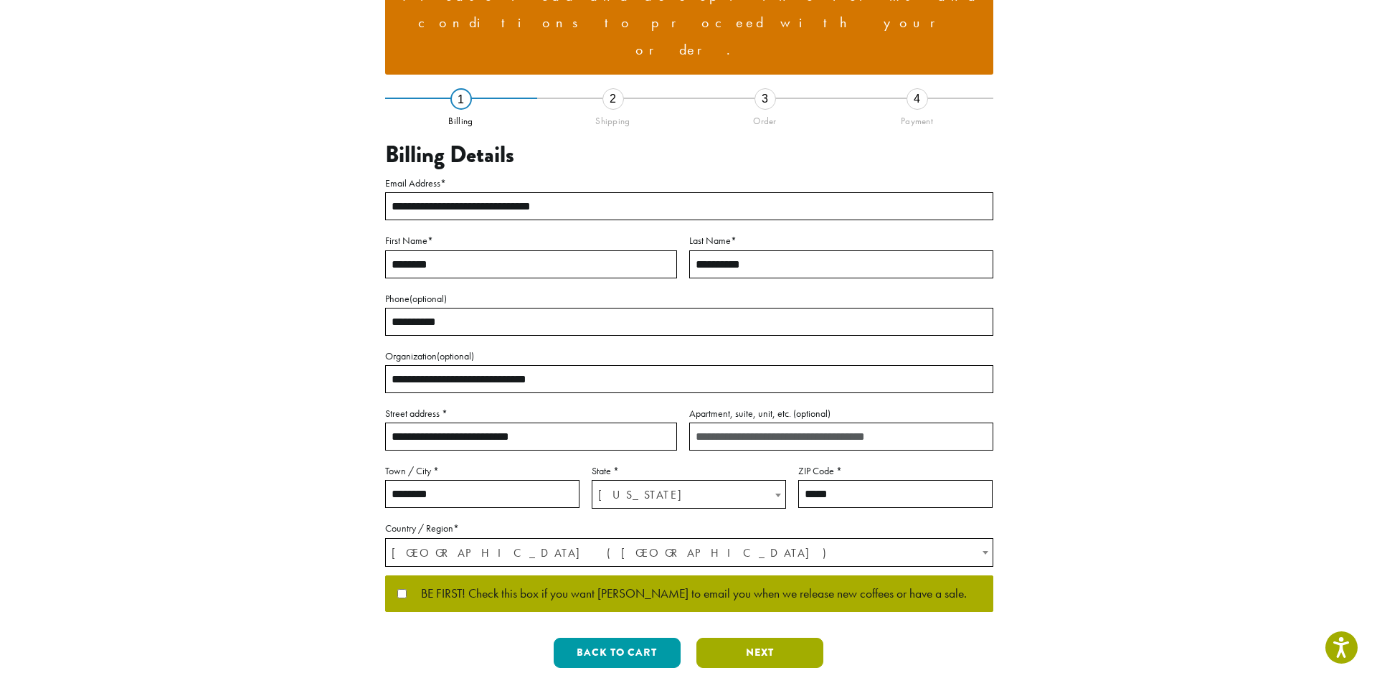
scroll to position [22, 0]
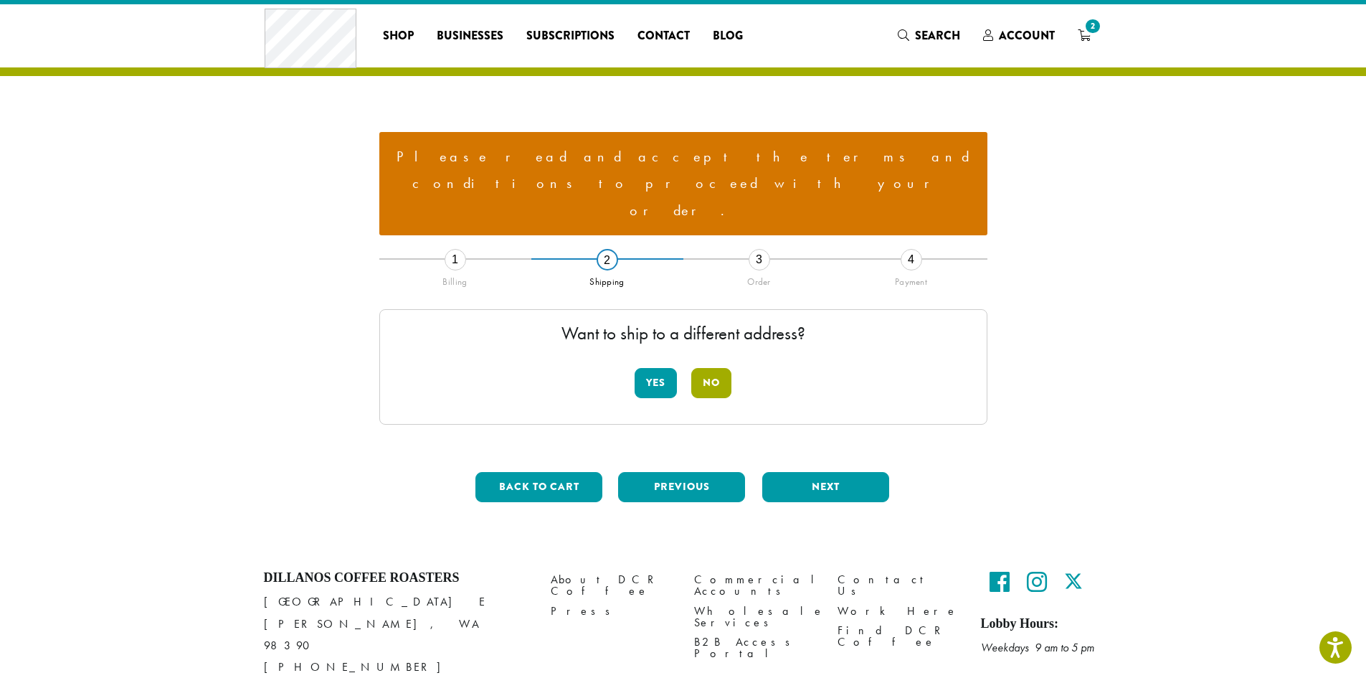
click at [710, 368] on button "No" at bounding box center [711, 383] width 40 height 30
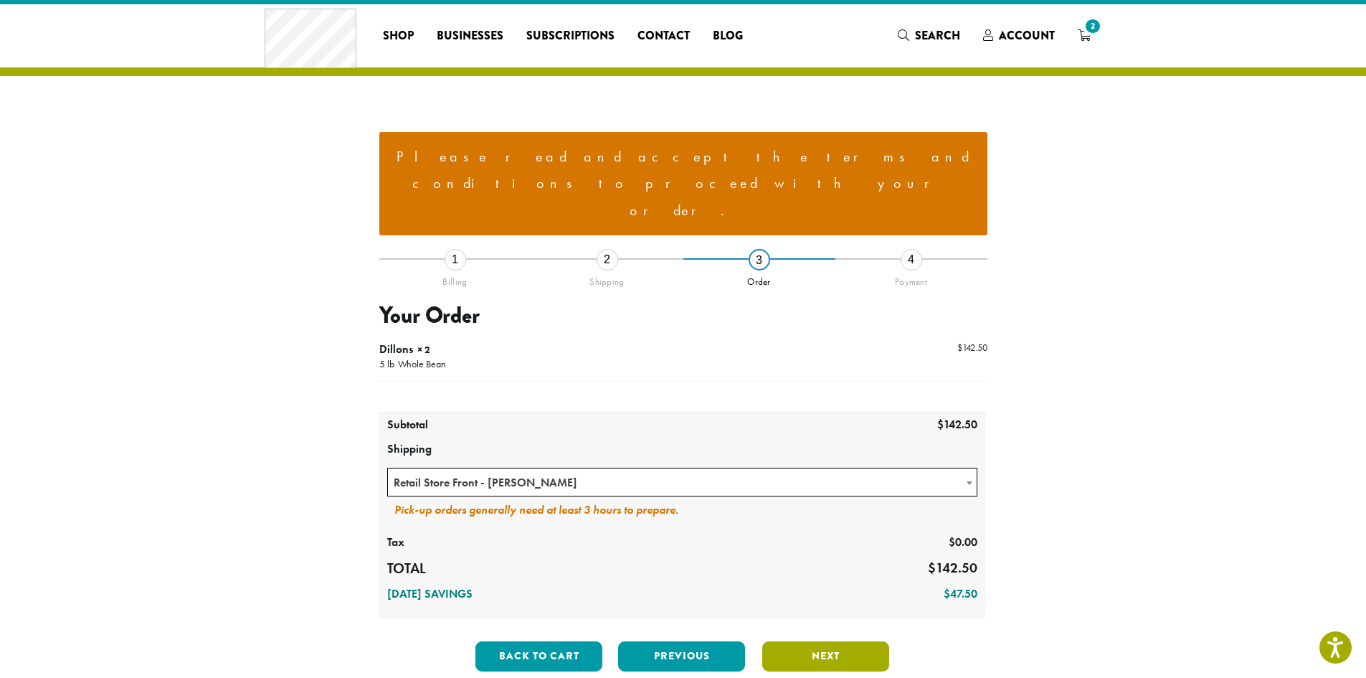
click at [823, 641] on button "Next" at bounding box center [825, 656] width 127 height 30
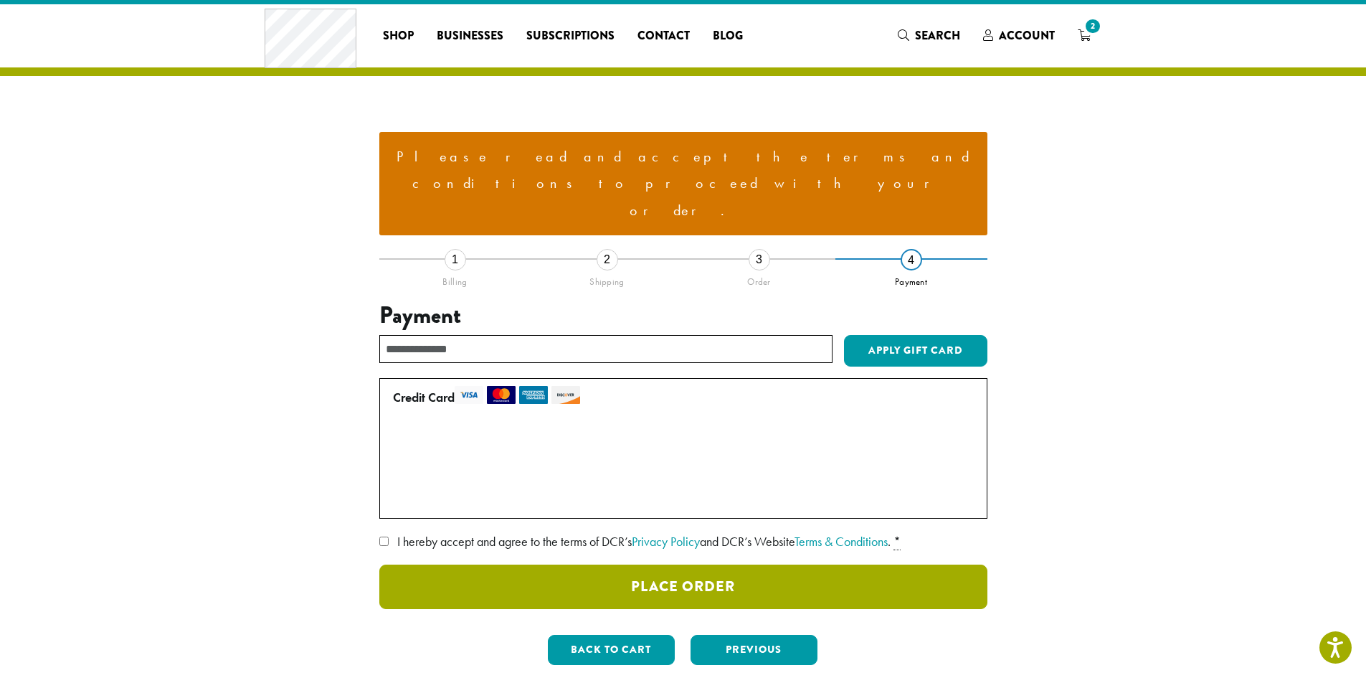
click at [660, 564] on button "Place Order" at bounding box center [683, 586] width 608 height 44
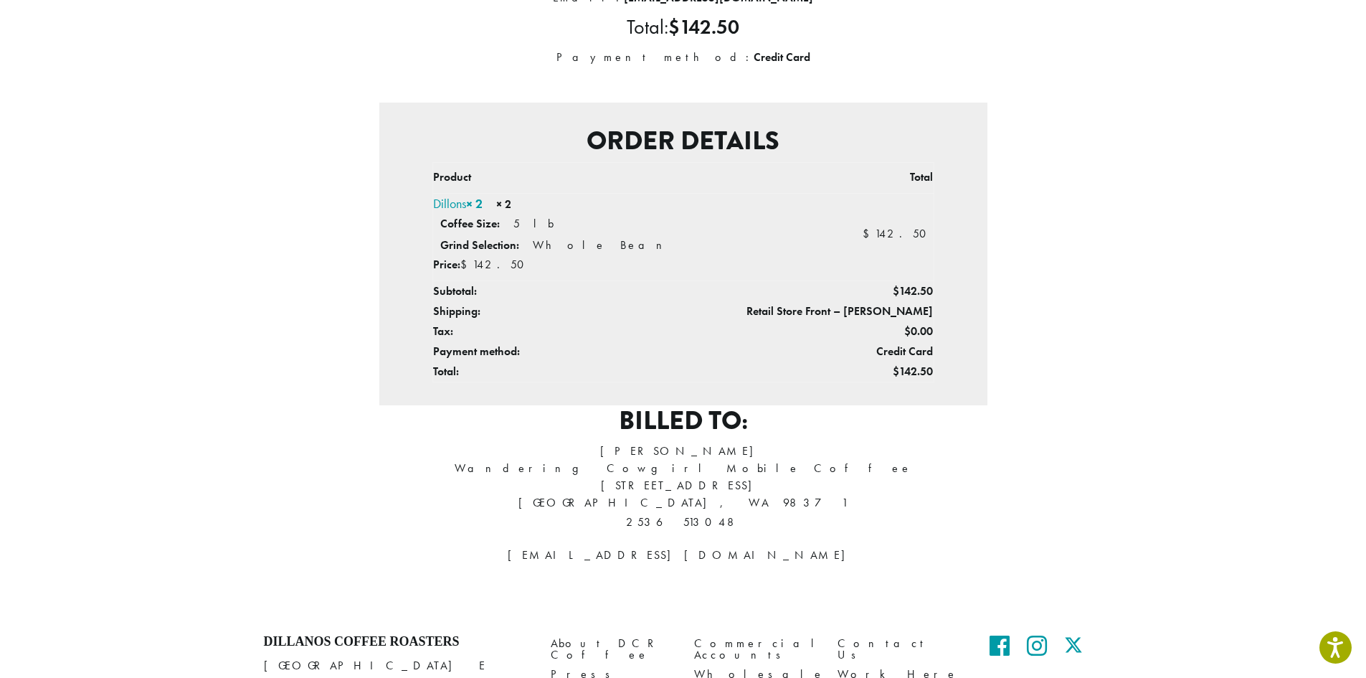
scroll to position [287, 0]
